Goal: Browse casually

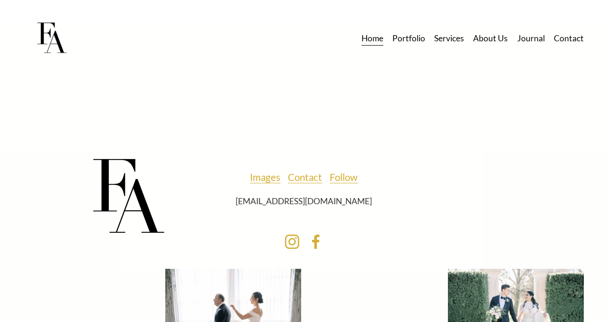
scroll to position [4628, 0]
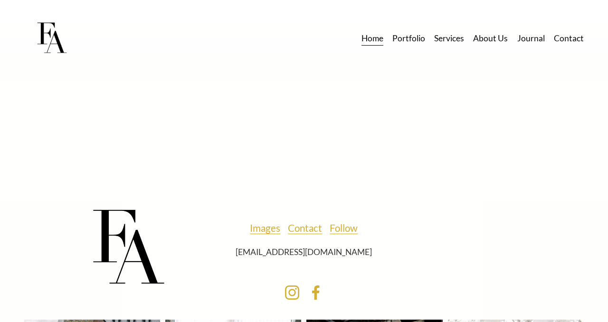
click at [269, 220] on link "Images" at bounding box center [265, 229] width 30 height 18
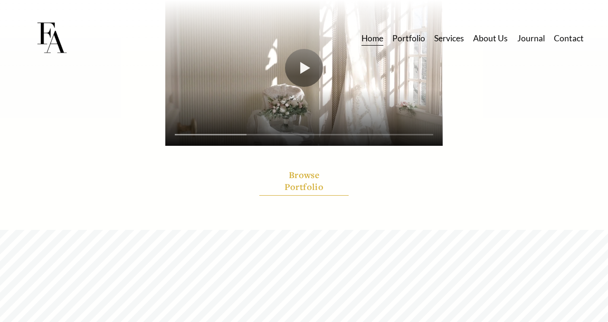
scroll to position [2555, 0]
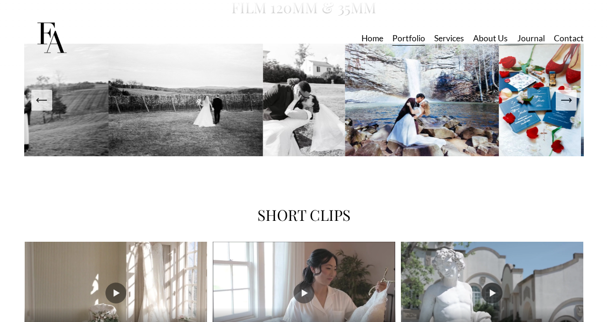
scroll to position [1556, 0]
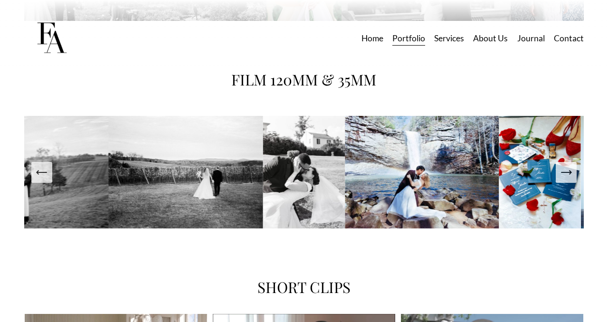
click at [569, 173] on icon "Next Slide" at bounding box center [566, 172] width 13 height 13
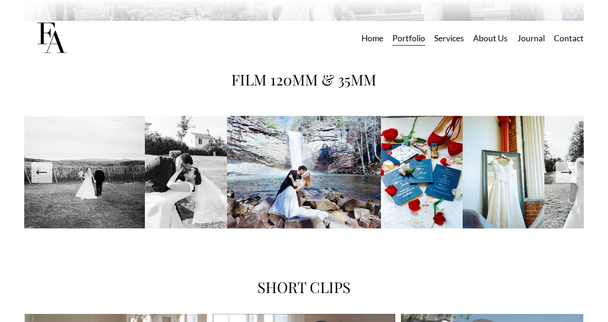
click at [569, 173] on icon "Next Slide" at bounding box center [566, 172] width 13 height 13
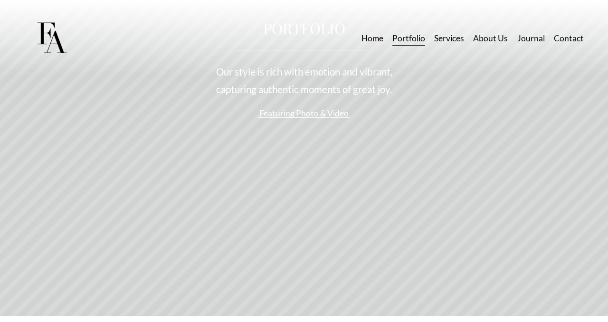
scroll to position [0, 0]
